Goal: Navigation & Orientation: Find specific page/section

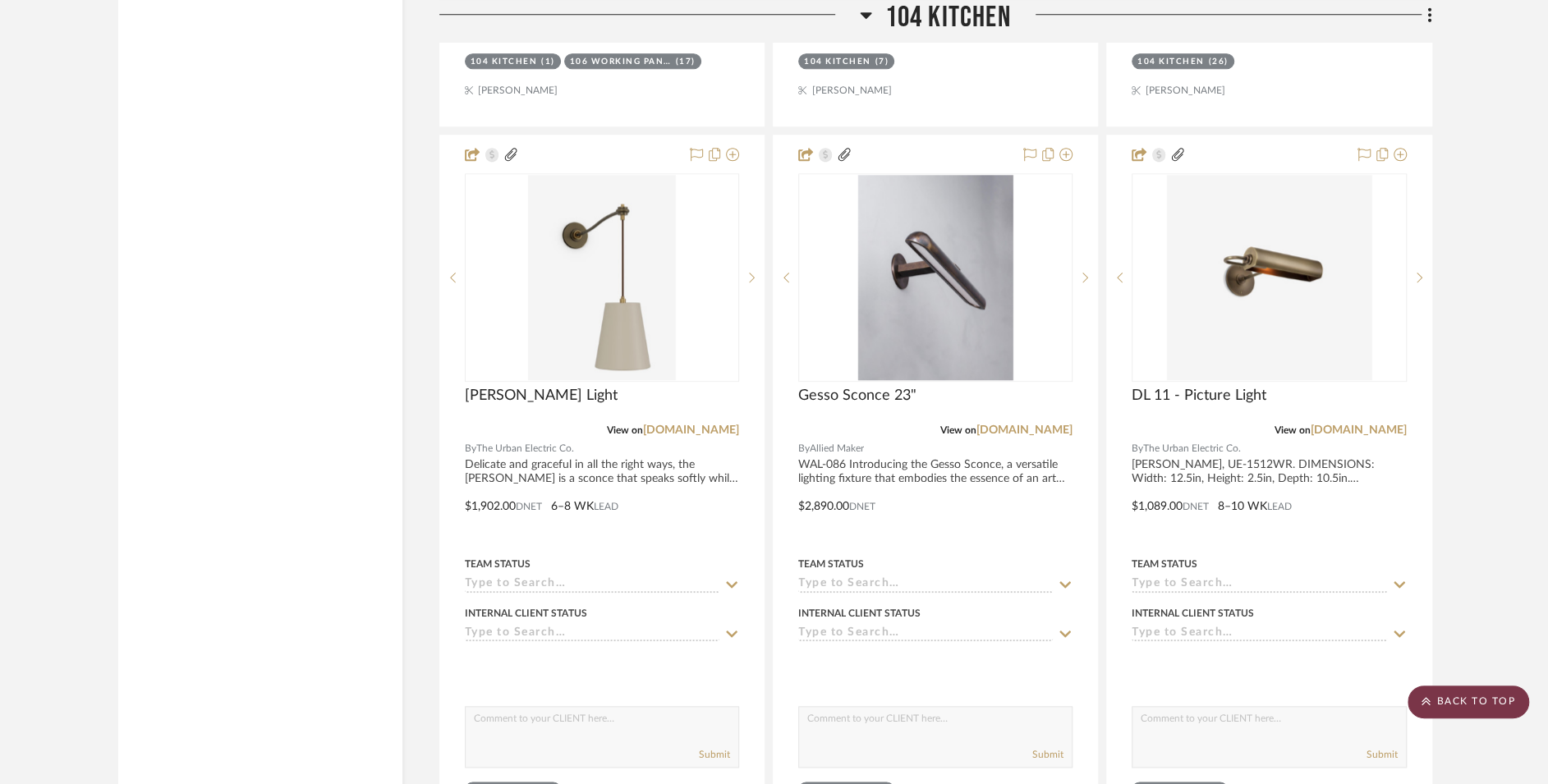
click at [1452, 700] on scroll-to-top-button "BACK TO TOP" at bounding box center [1468, 702] width 121 height 33
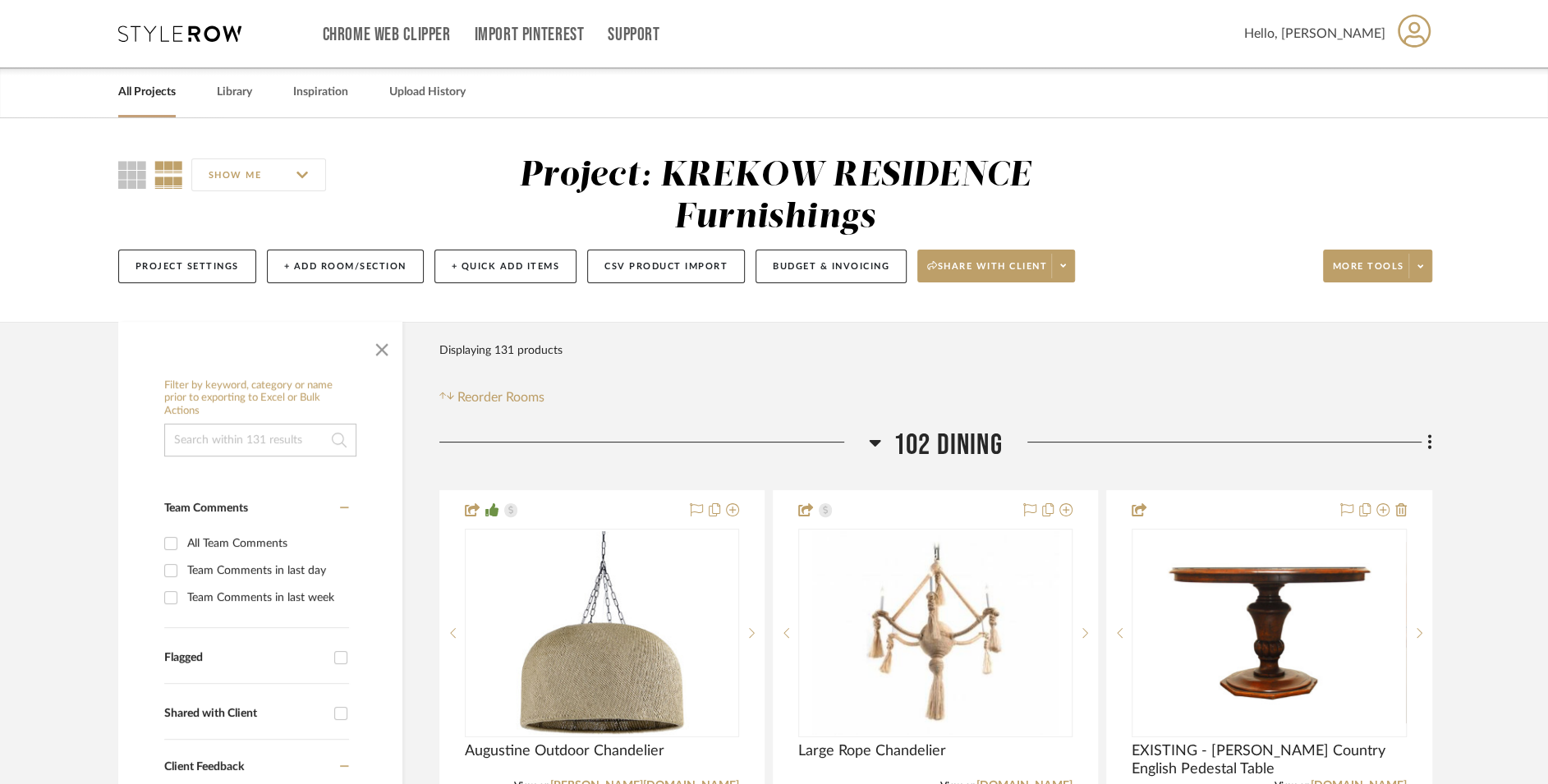
click at [142, 88] on link "All Projects" at bounding box center [147, 93] width 57 height 23
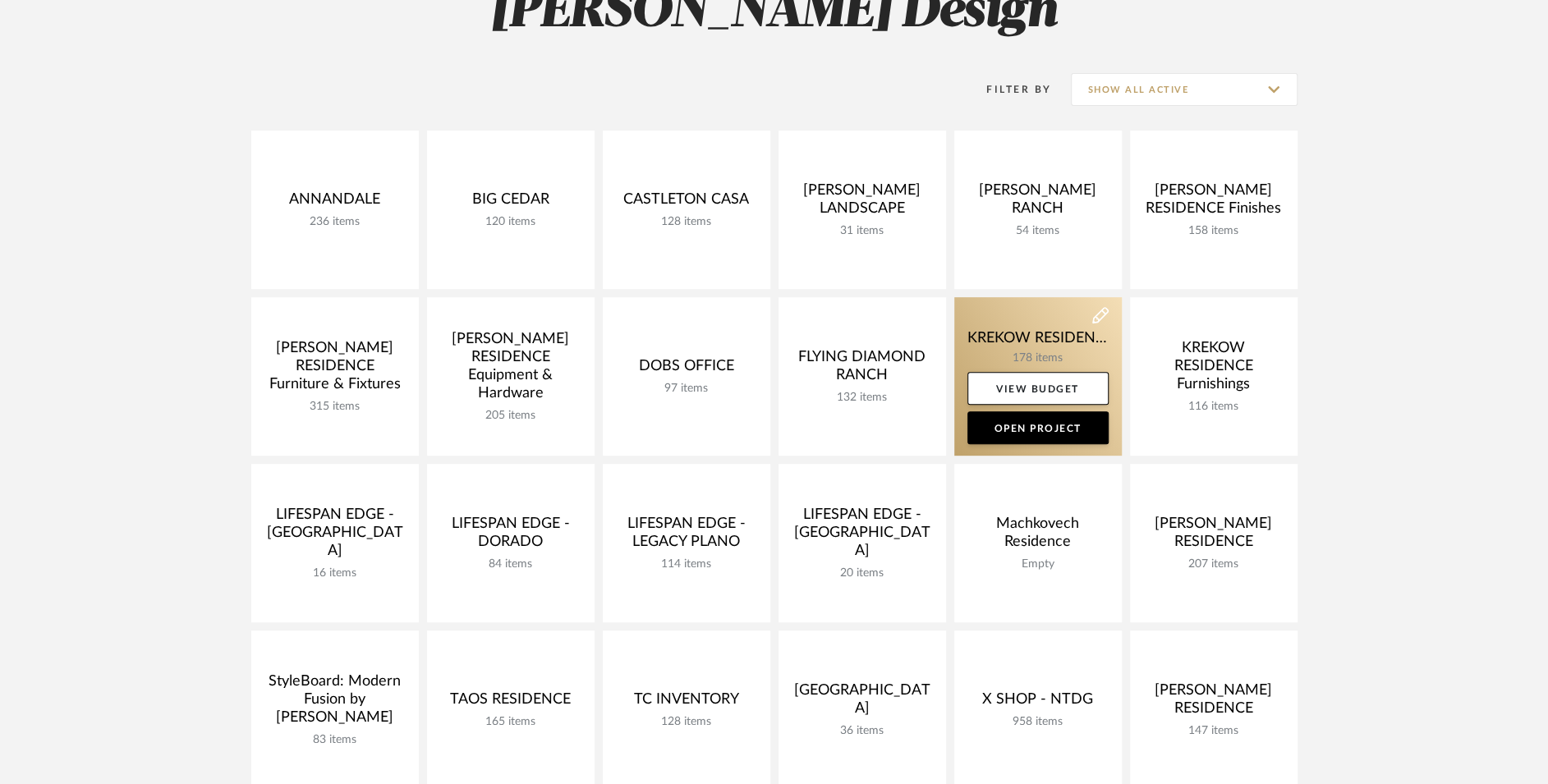
scroll to position [284, 0]
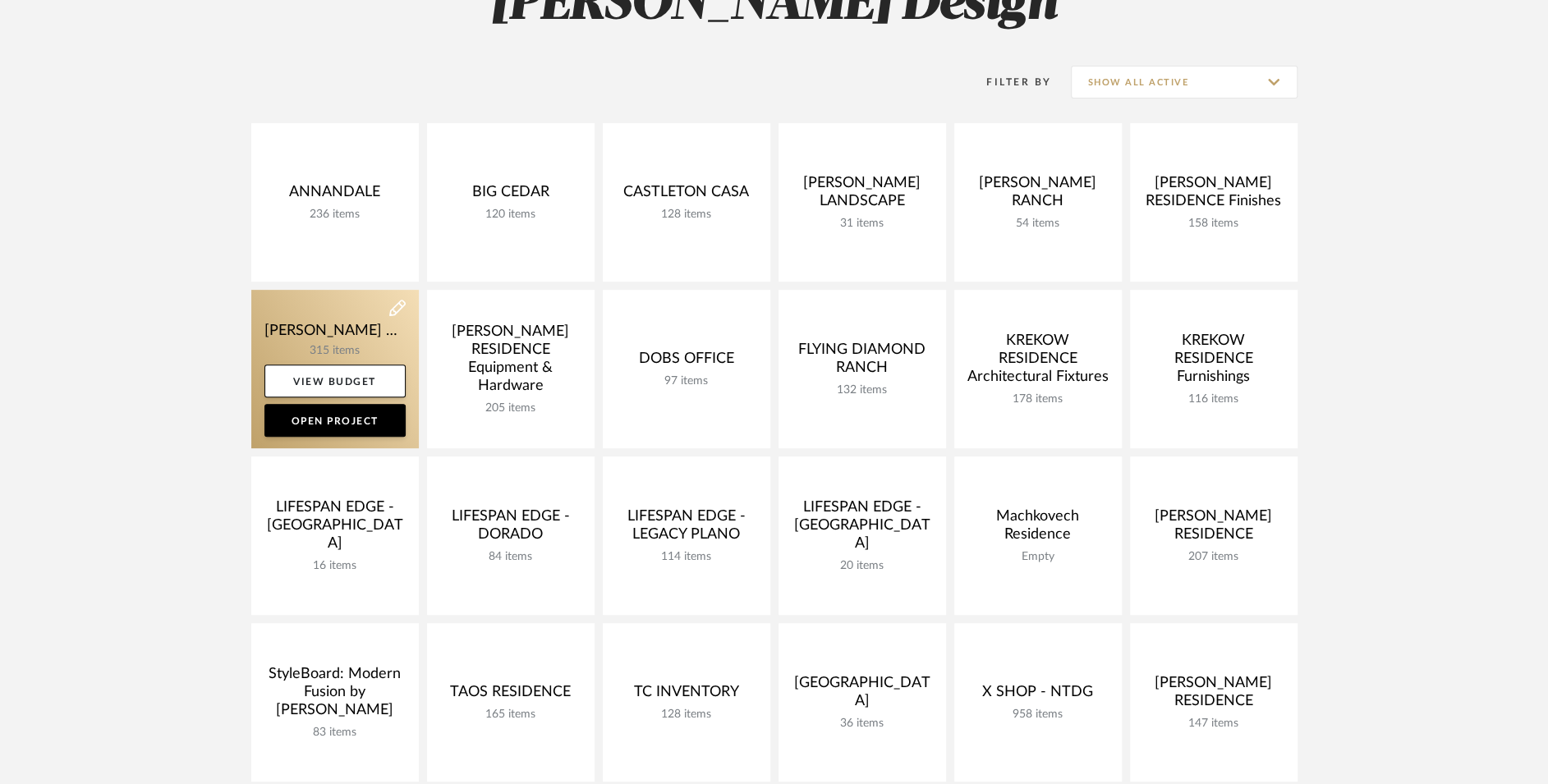
click at [345, 314] on link at bounding box center [335, 369] width 167 height 159
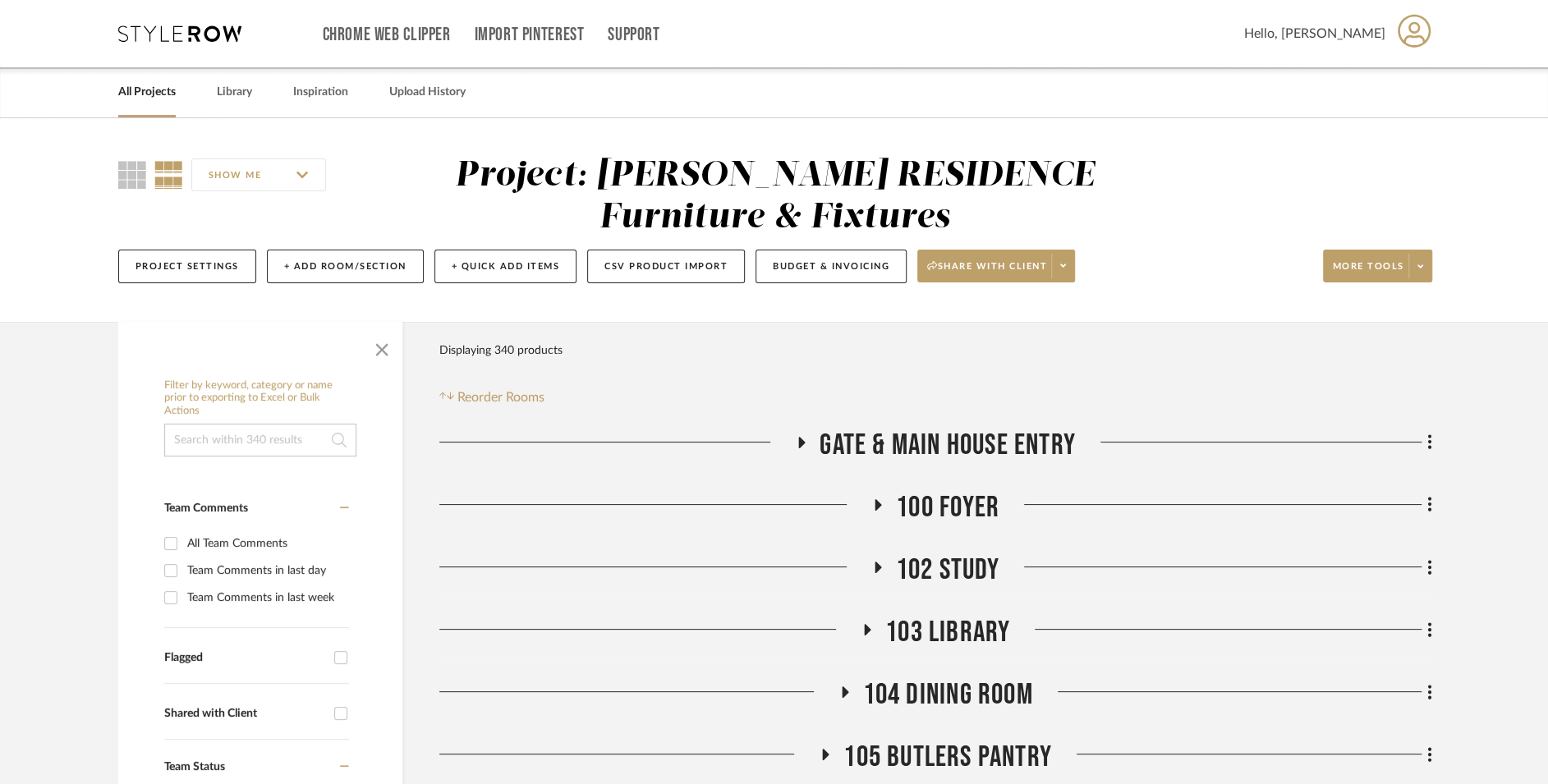
click at [146, 113] on div "All Projects" at bounding box center [147, 93] width 57 height 50
click at [146, 95] on link "All Projects" at bounding box center [147, 93] width 57 height 23
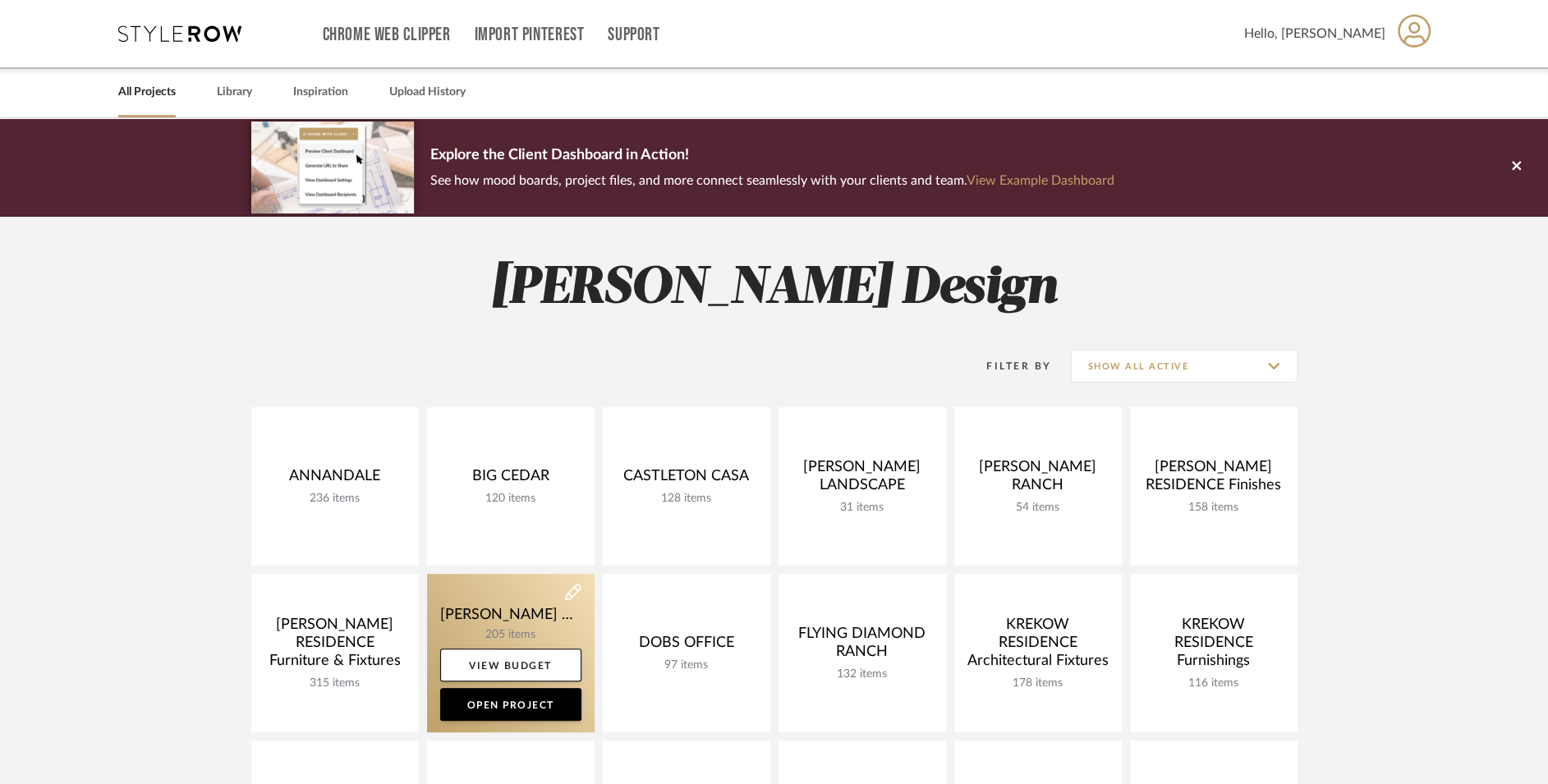
click at [548, 613] on link at bounding box center [510, 653] width 167 height 159
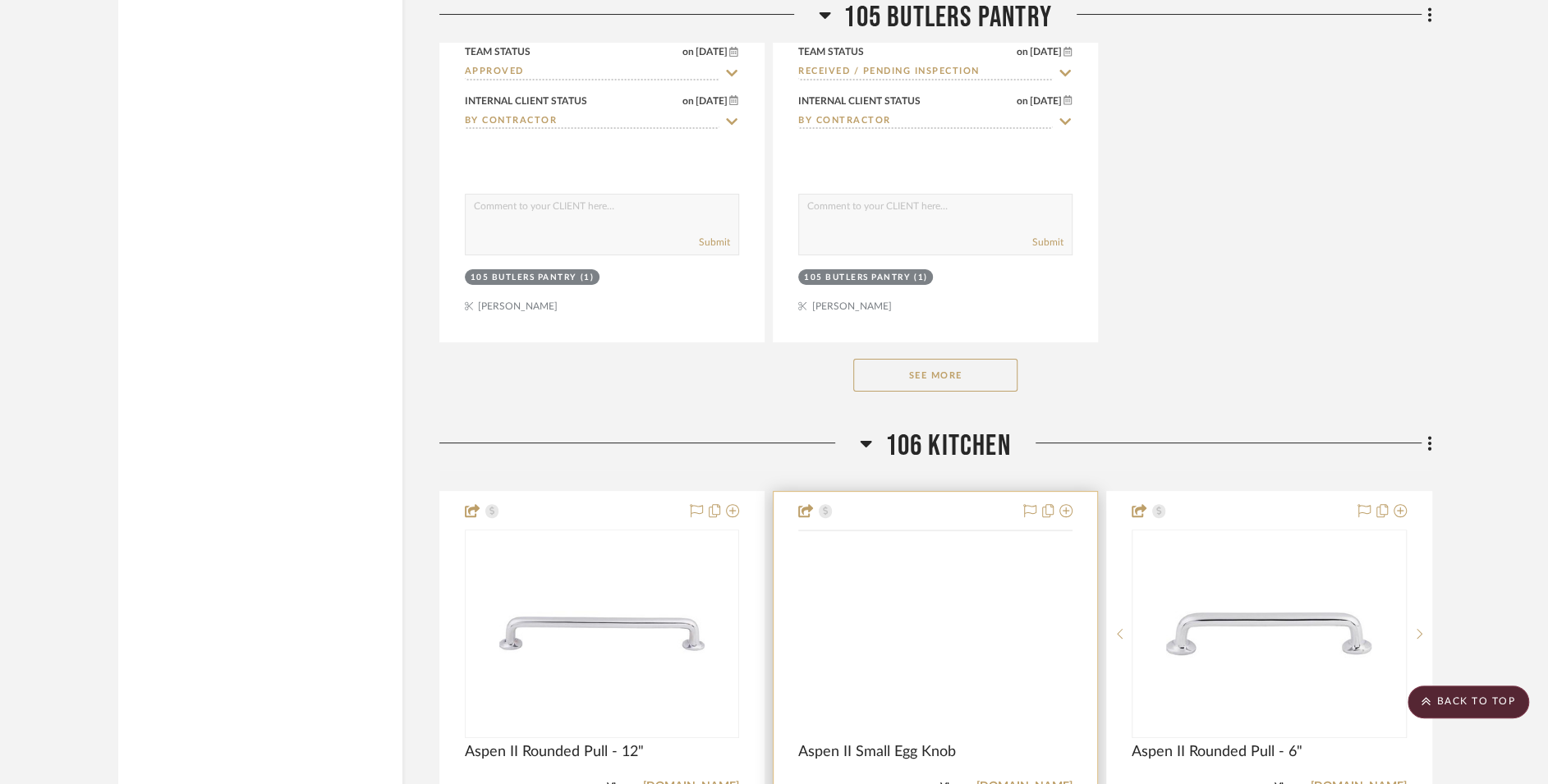
scroll to position [4786, 0]
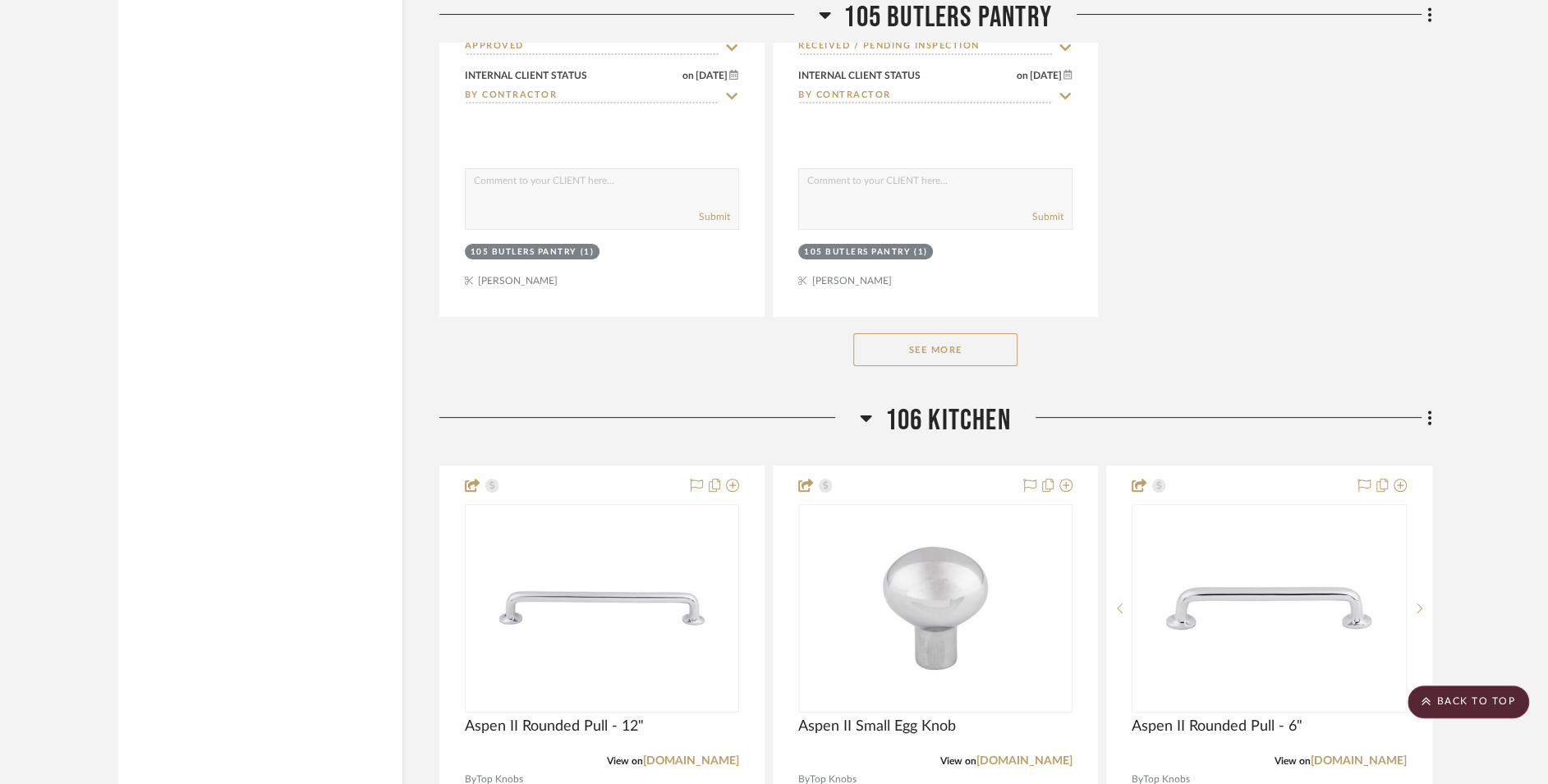
click at [976, 336] on button "See More" at bounding box center [935, 350] width 164 height 33
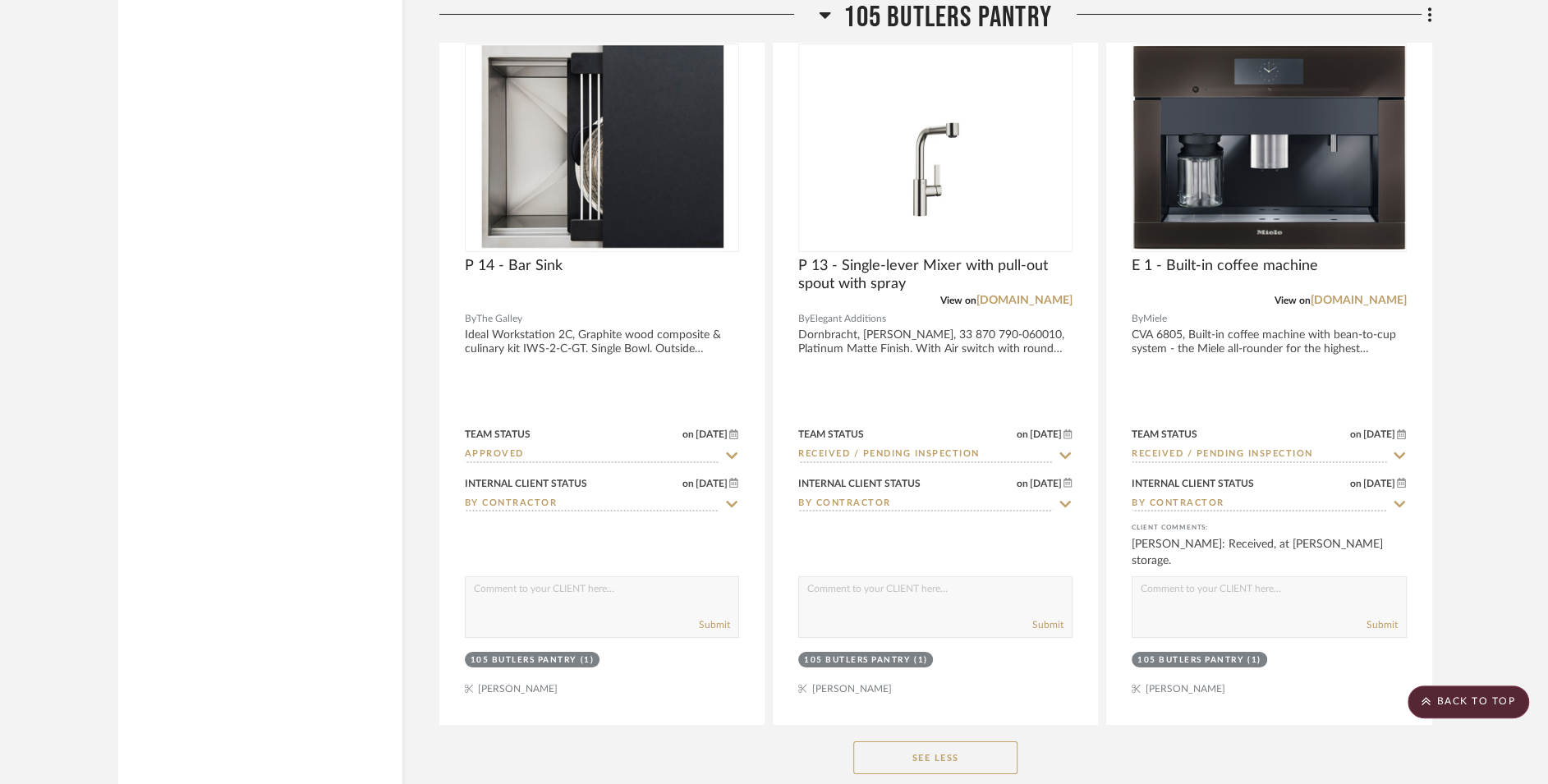
scroll to position [4374, 0]
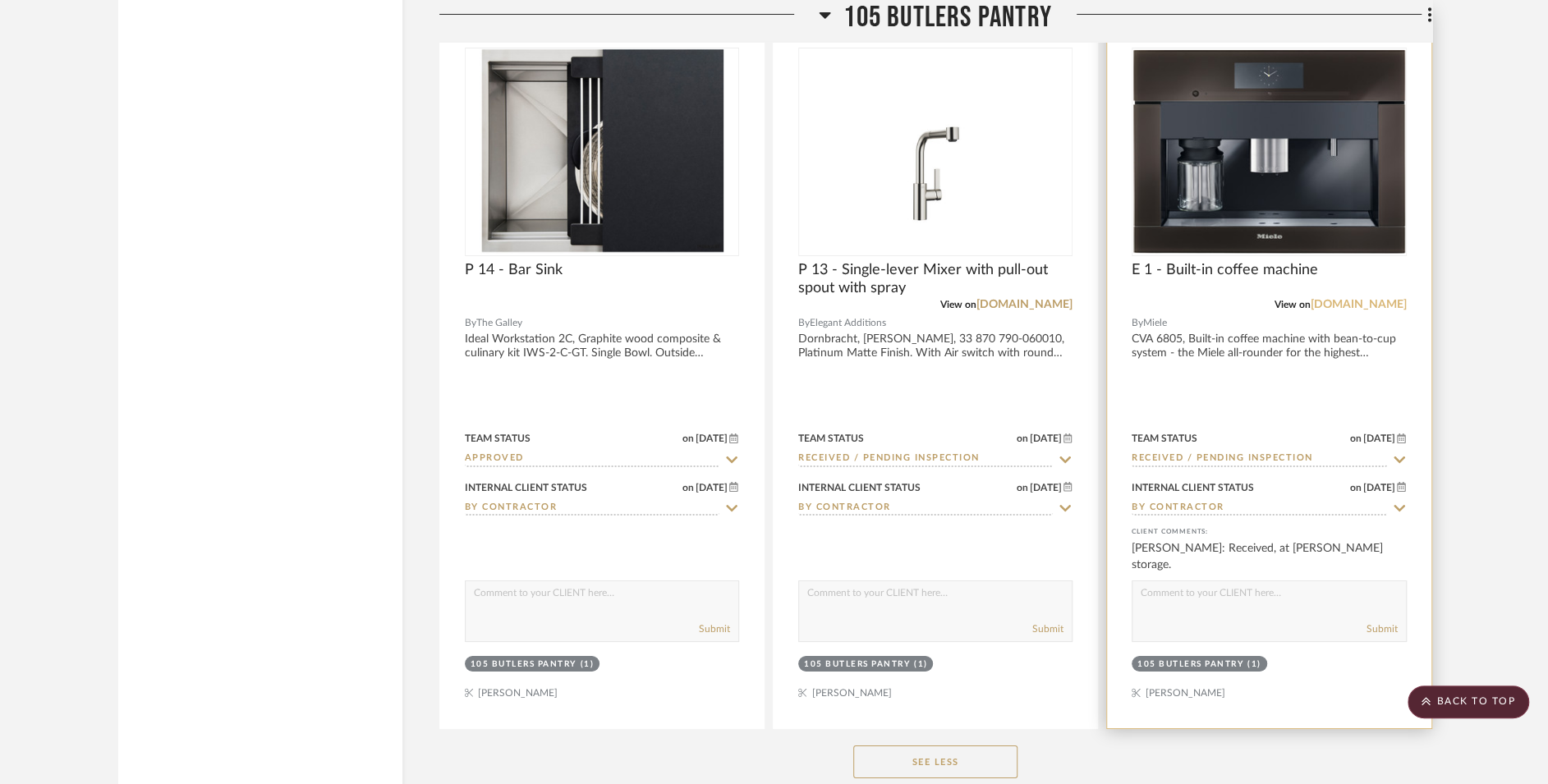
click at [1372, 299] on link "[DOMAIN_NAME]" at bounding box center [1359, 304] width 96 height 11
